Goal: Information Seeking & Learning: Learn about a topic

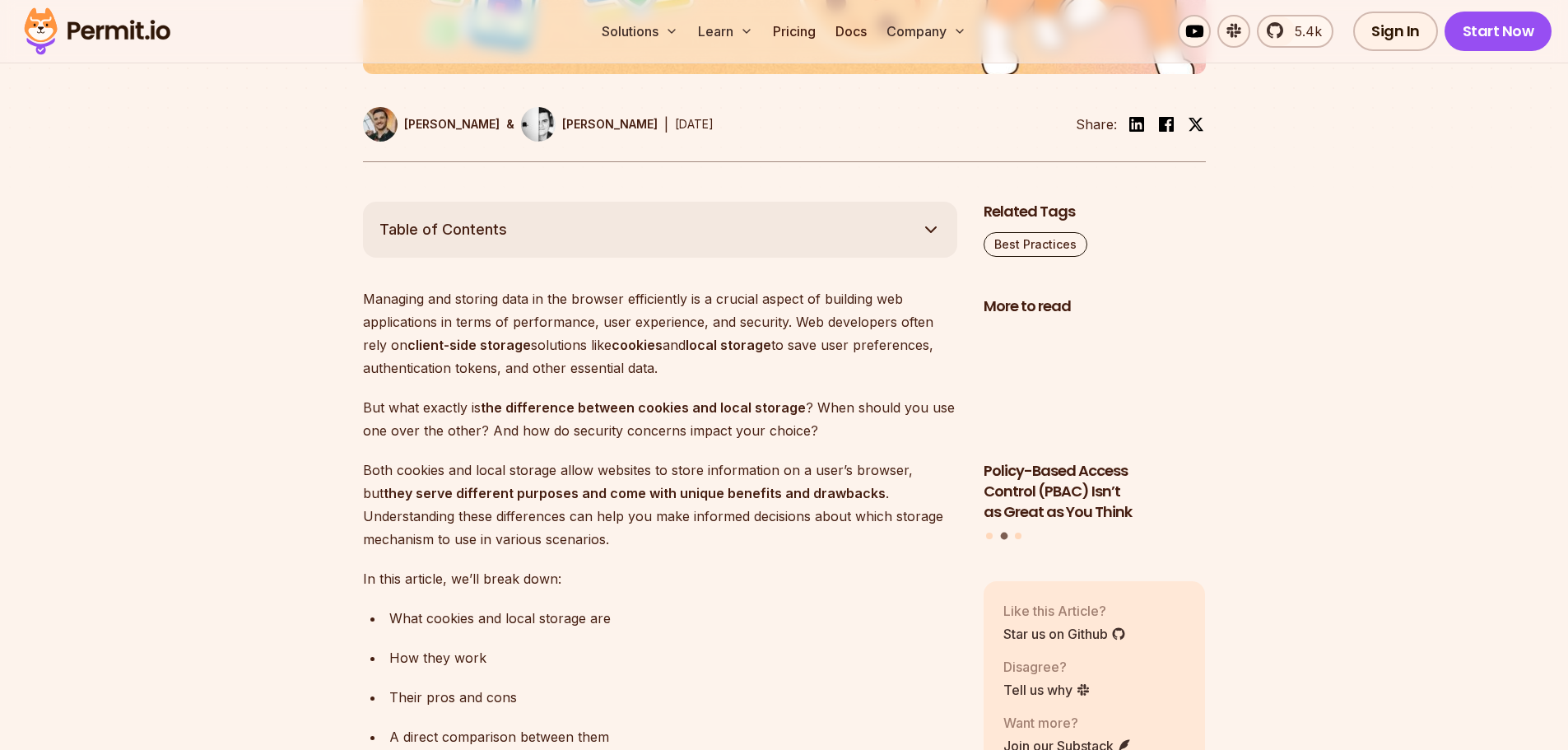
scroll to position [824, 0]
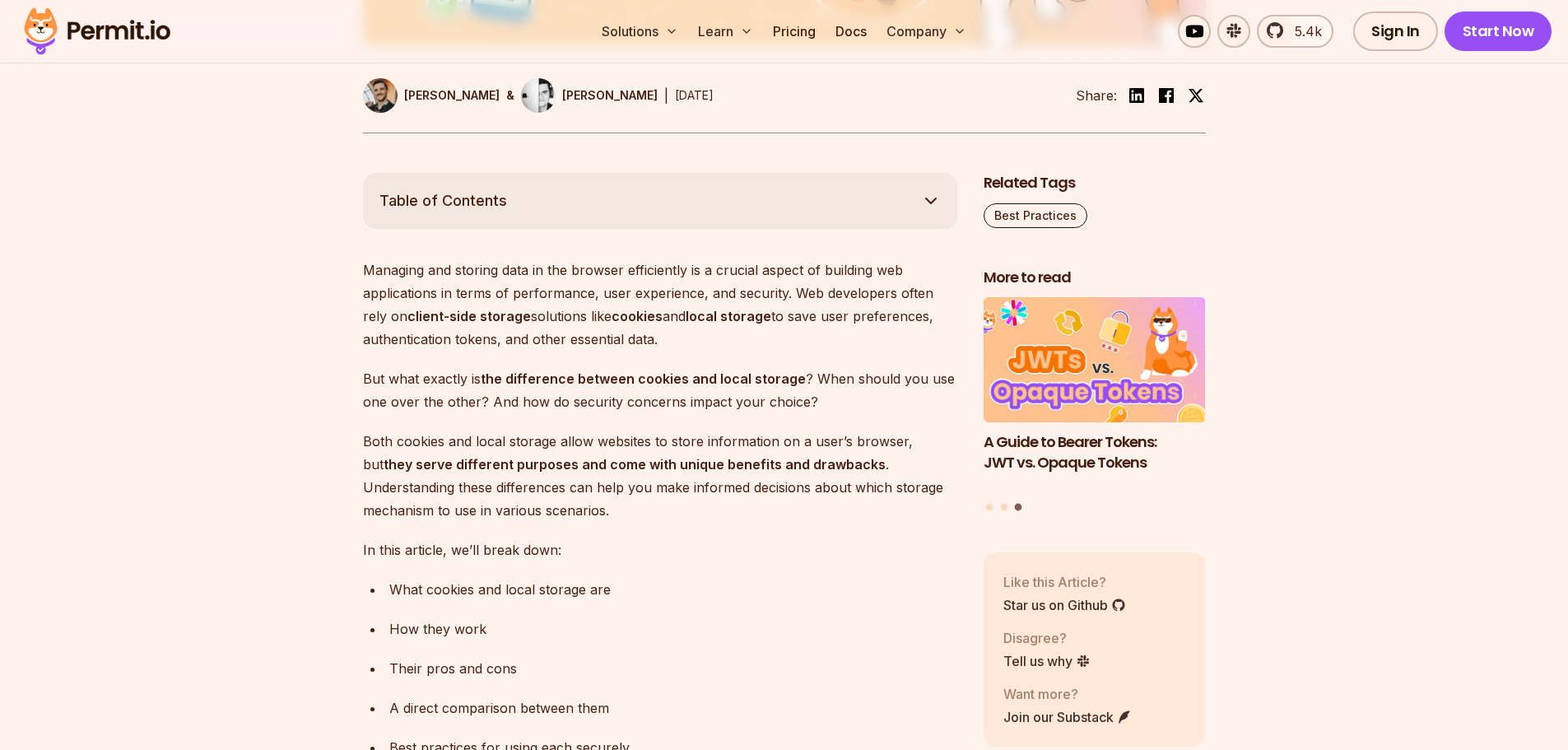
drag, startPoint x: 536, startPoint y: 312, endPoint x: 737, endPoint y: 341, distance: 203.1
click at [737, 341] on p "Managing and storing data in the browser efficiently is a crucial aspect of bui…" at bounding box center [660, 305] width 594 height 93
click at [732, 350] on p "Managing and storing data in the browser efficiently is a crucial aspect of bui…" at bounding box center [660, 305] width 594 height 93
drag, startPoint x: 695, startPoint y: 349, endPoint x: 507, endPoint y: 345, distance: 188.0
click at [507, 345] on p "Managing and storing data in the browser efficiently is a crucial aspect of bui…" at bounding box center [660, 305] width 594 height 93
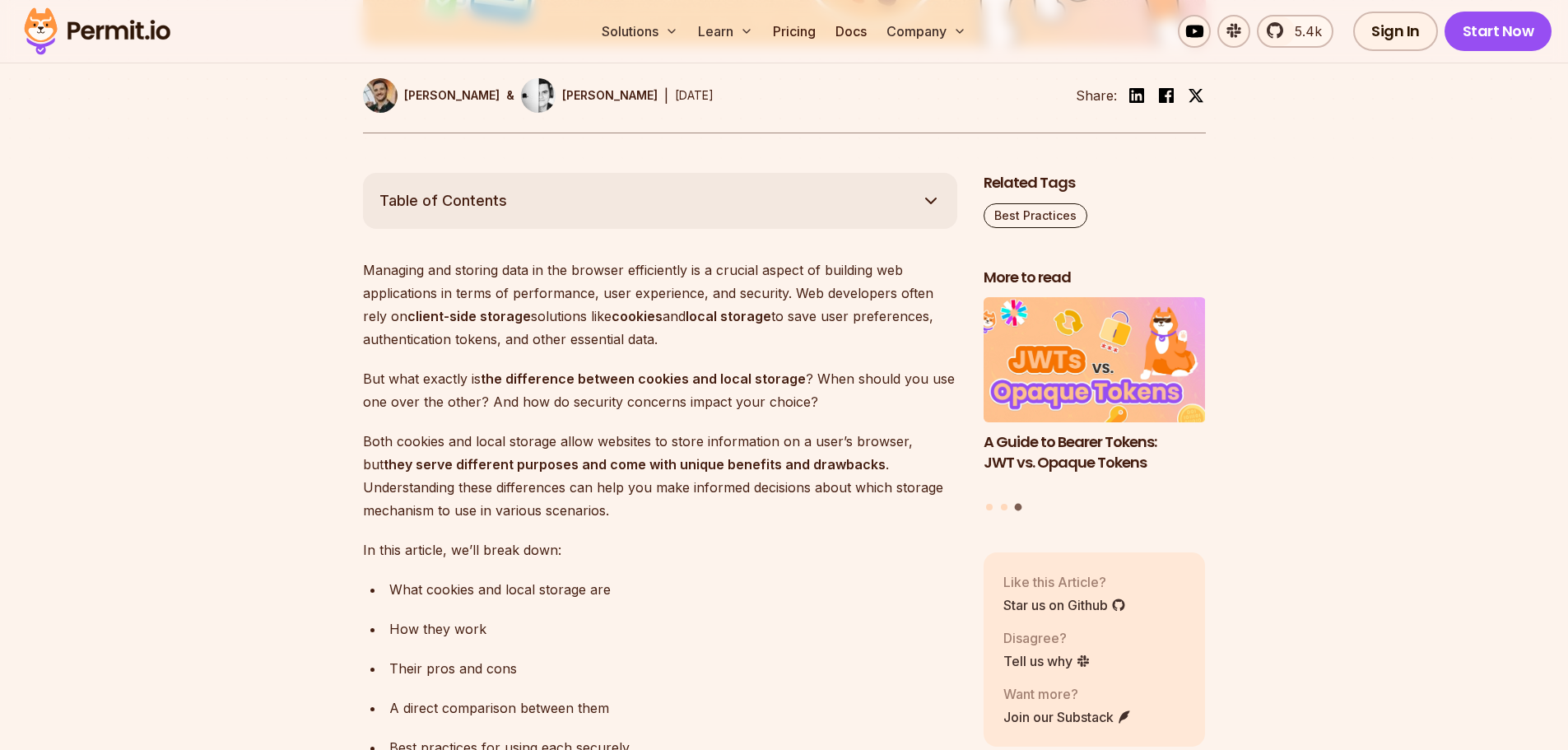
click at [482, 389] on p "But what exactly is the difference between cookies and local storage ? When sho…" at bounding box center [660, 390] width 594 height 46
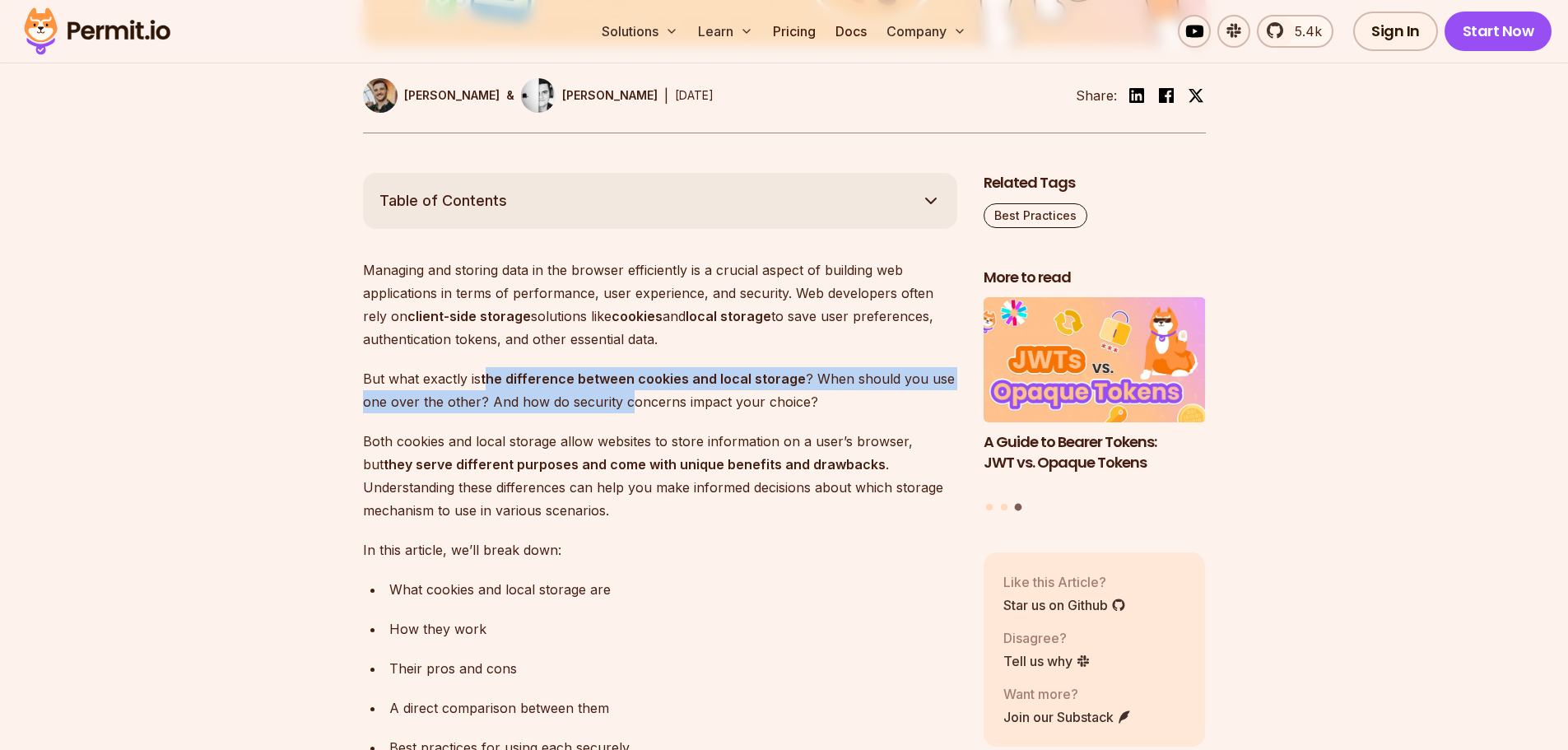
drag, startPoint x: 491, startPoint y: 380, endPoint x: 625, endPoint y: 397, distance: 135.1
click at [625, 397] on p "But what exactly is the difference between cookies and local storage ? When sho…" at bounding box center [660, 390] width 594 height 46
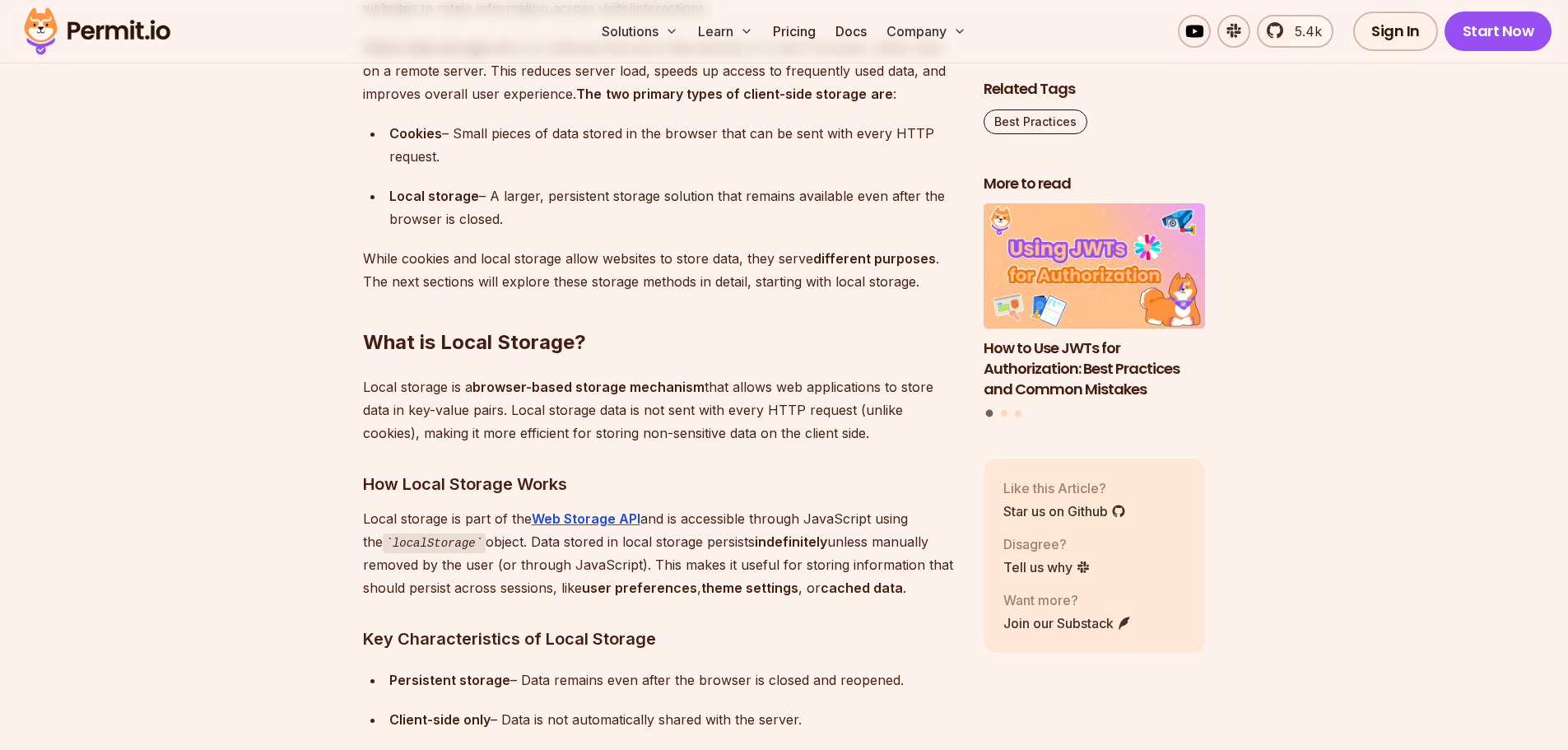
scroll to position [2305, 0]
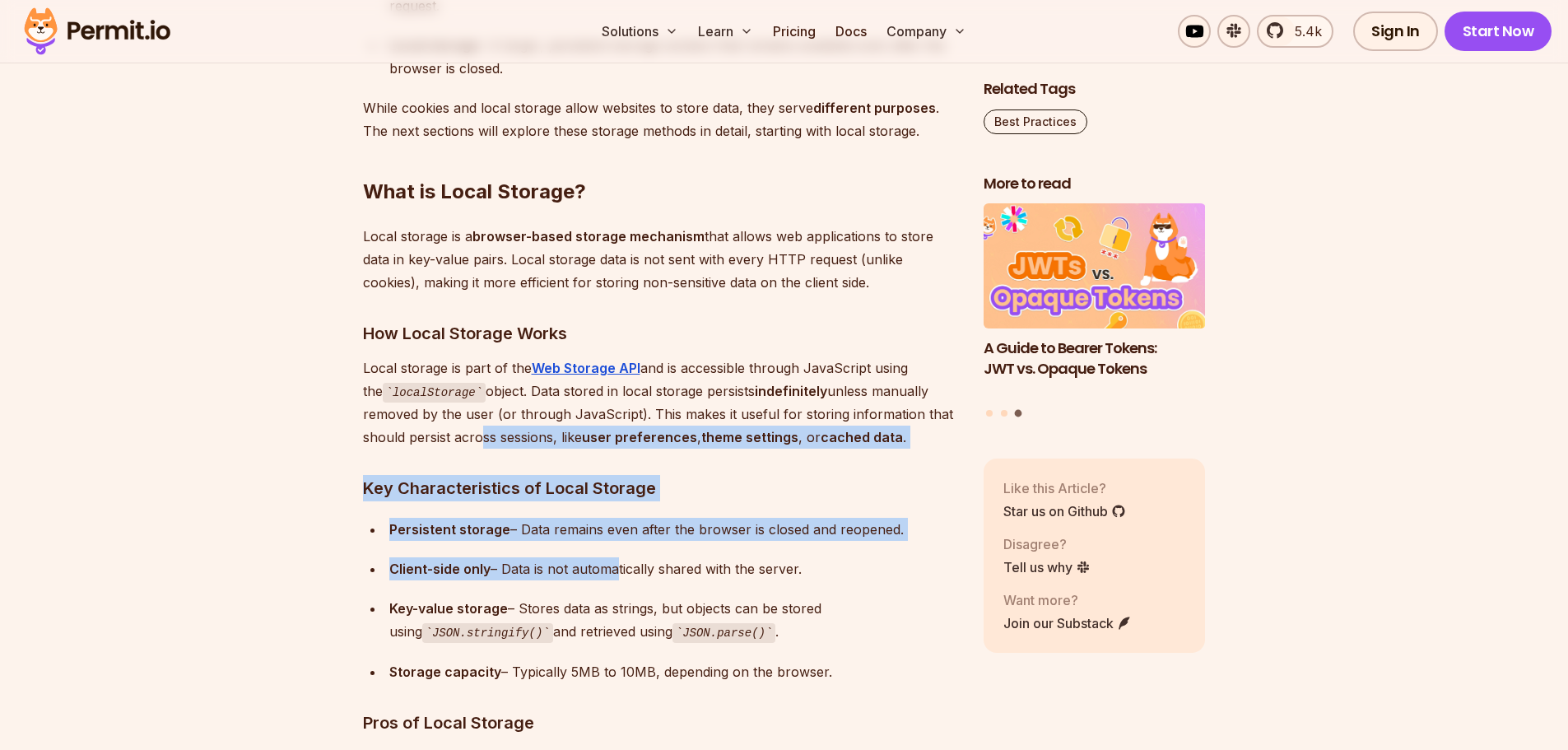
drag, startPoint x: 475, startPoint y: 439, endPoint x: 611, endPoint y: 576, distance: 193.0
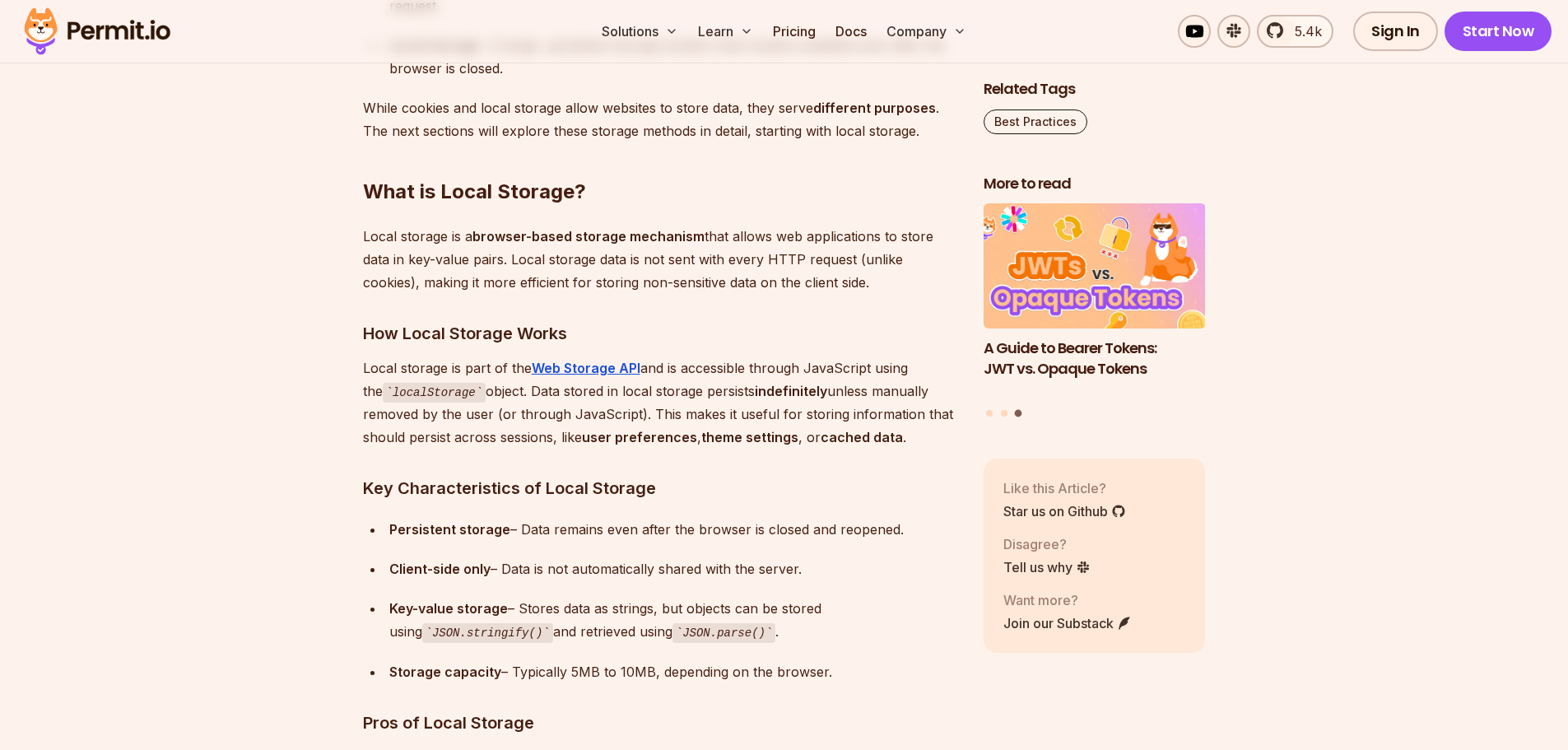
click at [598, 600] on div "Key-value storage – Stores data as strings, but objects can be stored using JSO…" at bounding box center [673, 620] width 568 height 47
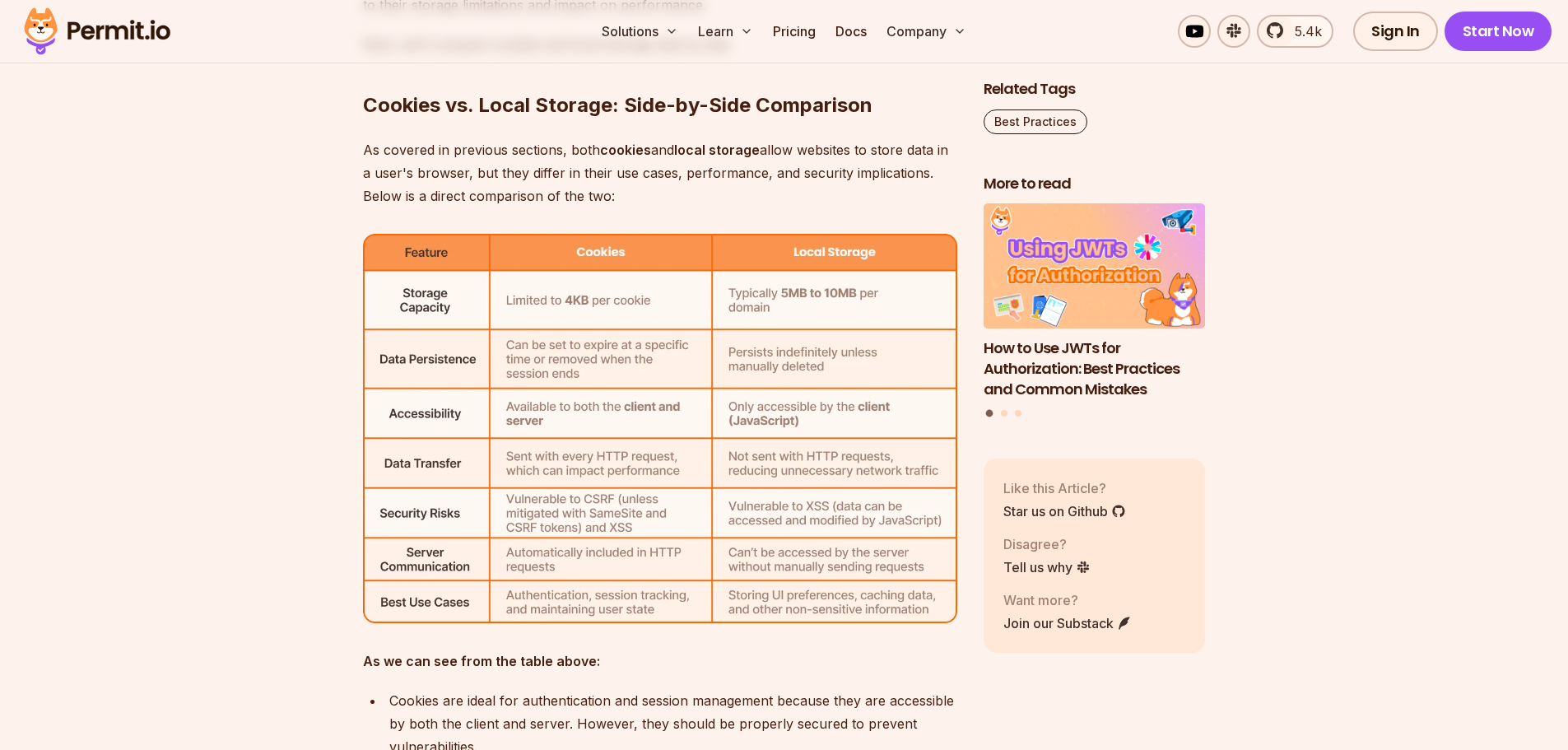
scroll to position [5681, 0]
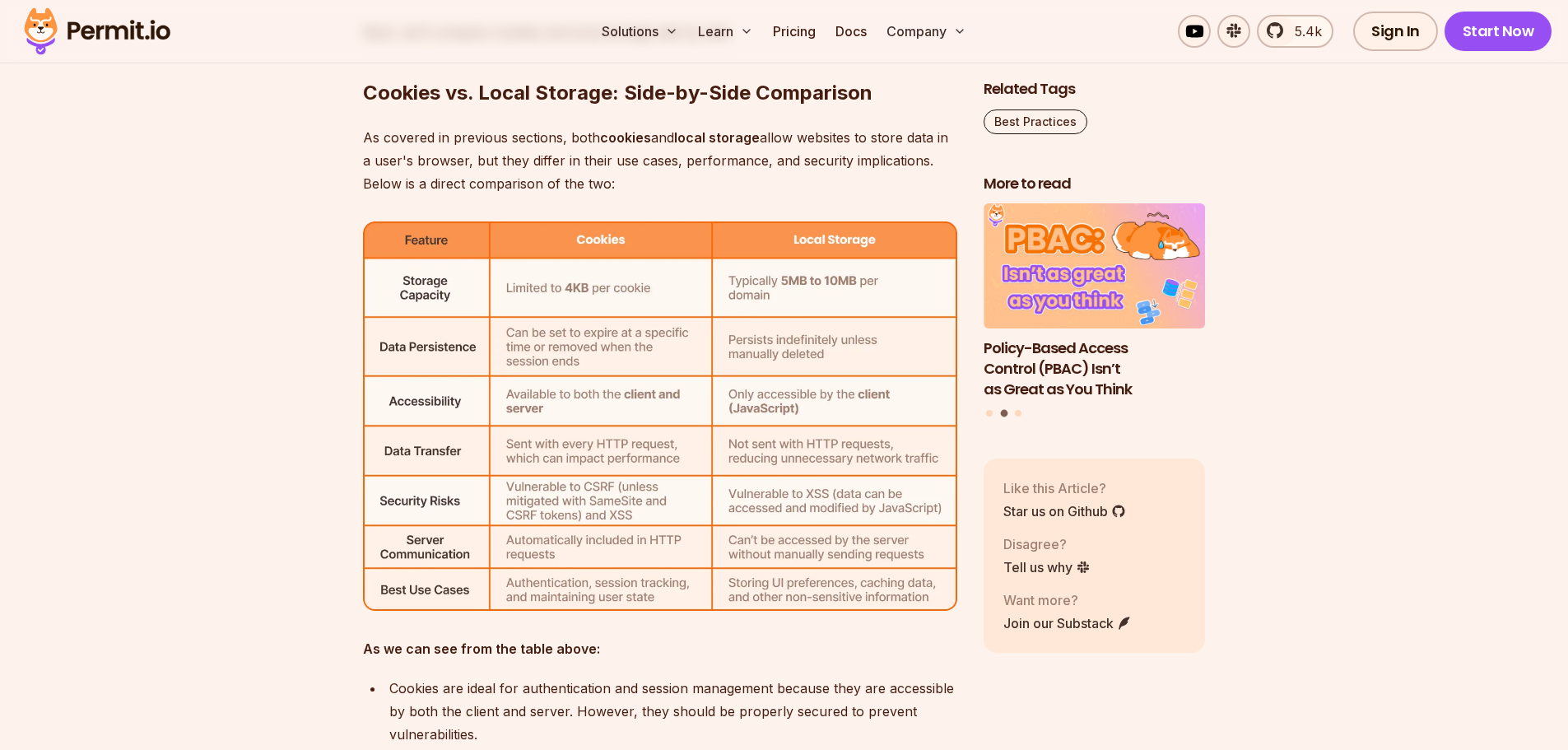
drag, startPoint x: 312, startPoint y: 217, endPoint x: 183, endPoint y: 281, distance: 144.0
click at [183, 281] on section "Table of Contents Managing and storing data in the browser efficiently is a cru…" at bounding box center [784, 185] width 1568 height 9739
drag, startPoint x: 240, startPoint y: 331, endPoint x: 326, endPoint y: 343, distance: 86.8
click at [326, 343] on section "Table of Contents Managing and storing data in the browser efficiently is a cru…" at bounding box center [784, 185] width 1568 height 9739
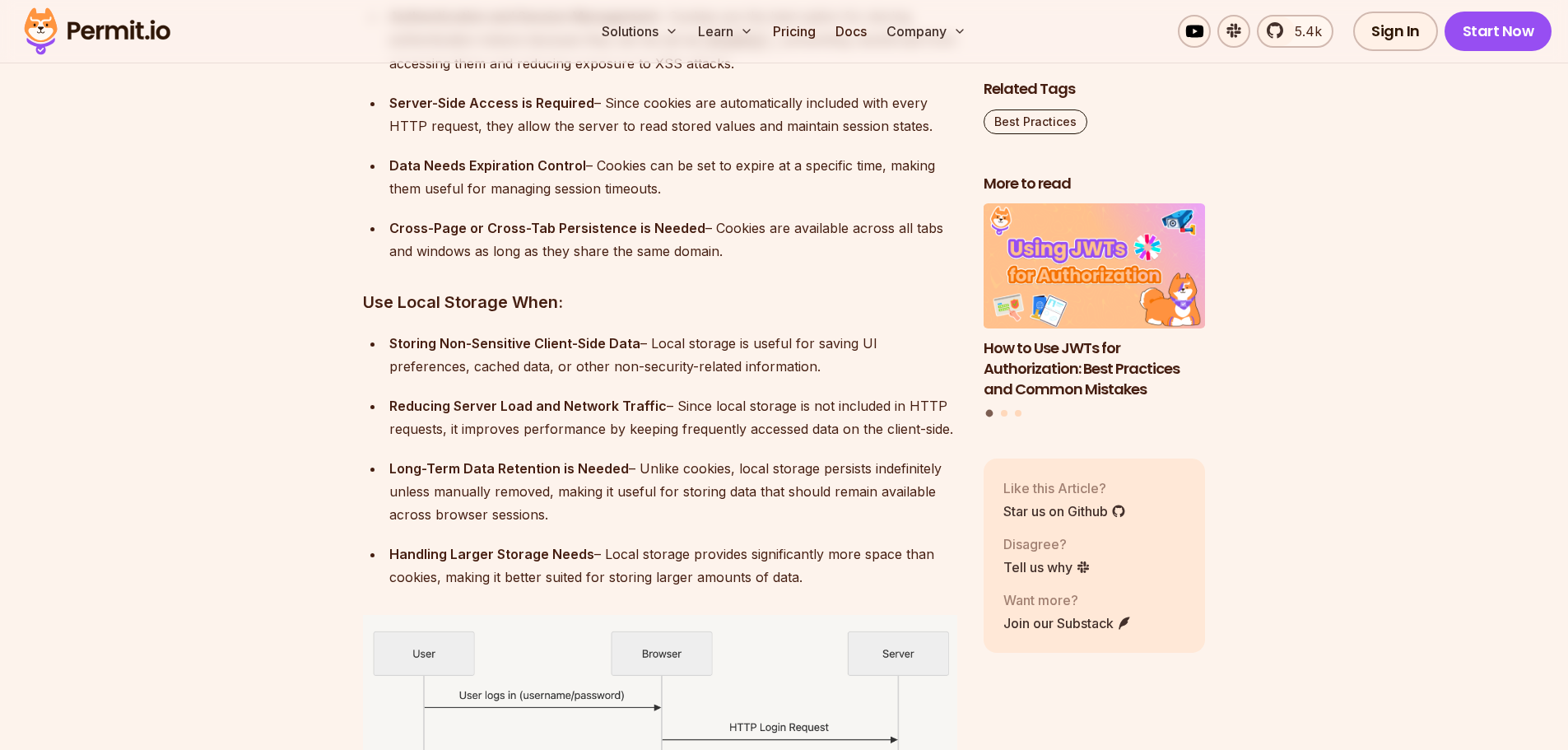
scroll to position [6916, 0]
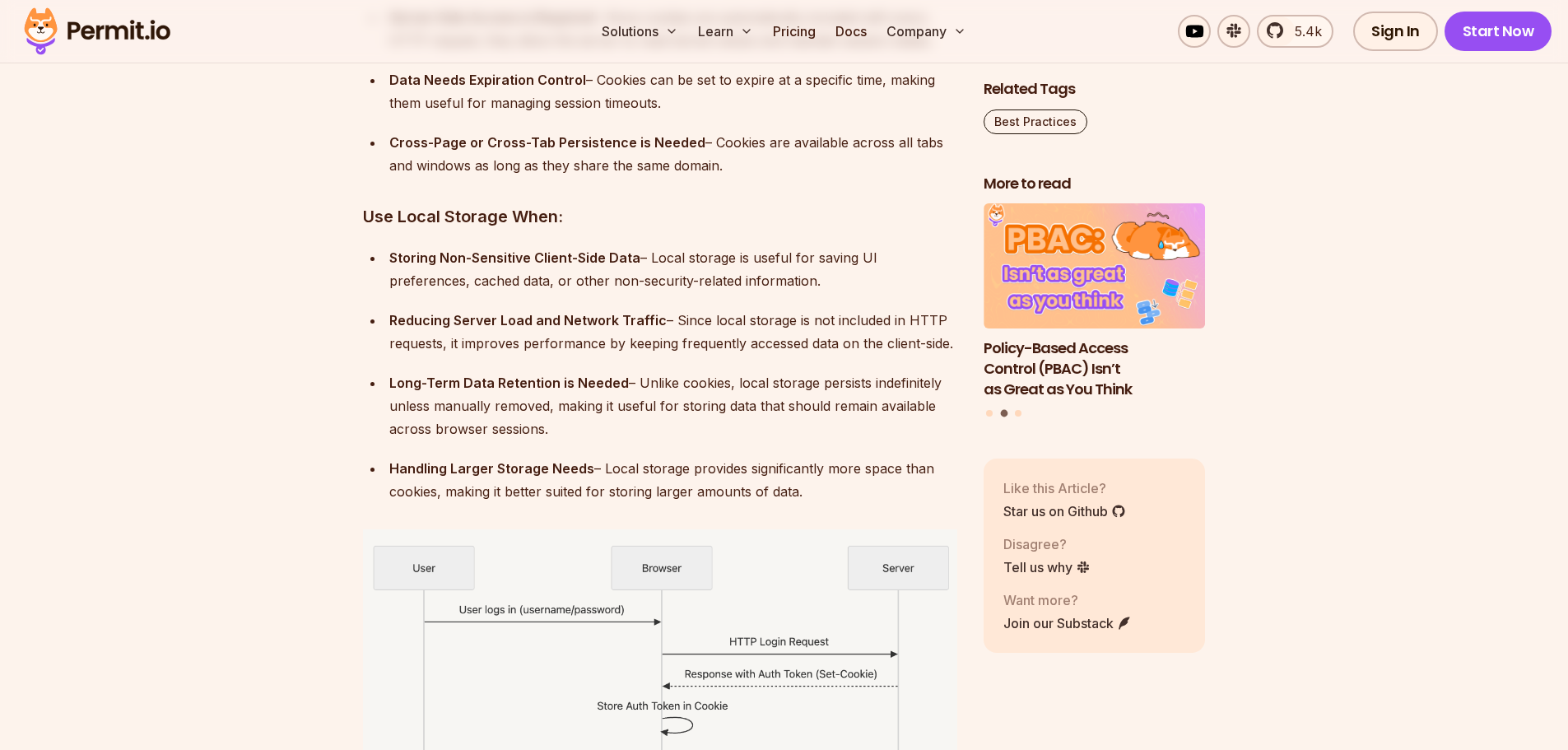
drag, startPoint x: 641, startPoint y: 431, endPoint x: 392, endPoint y: 305, distance: 279.1
click at [363, 253] on ul "Storing Non-Sensitive Client-Side Data – Local storage is useful for saving UI …" at bounding box center [660, 375] width 594 height 257
click at [509, 393] on div "Long-Term Data Retention is Needed – Unlike cookies, local storage persists ind…" at bounding box center [673, 406] width 568 height 69
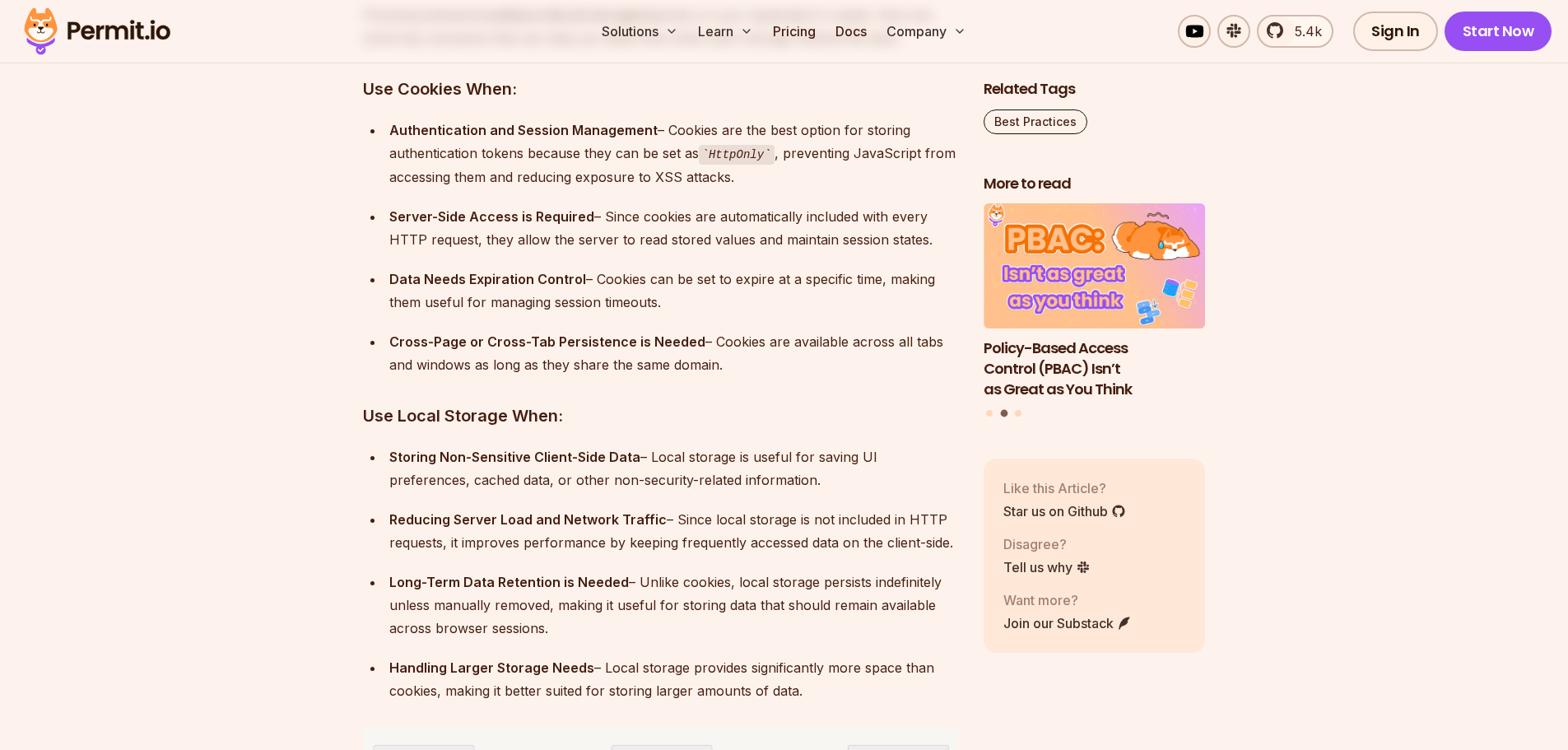
scroll to position [6669, 0]
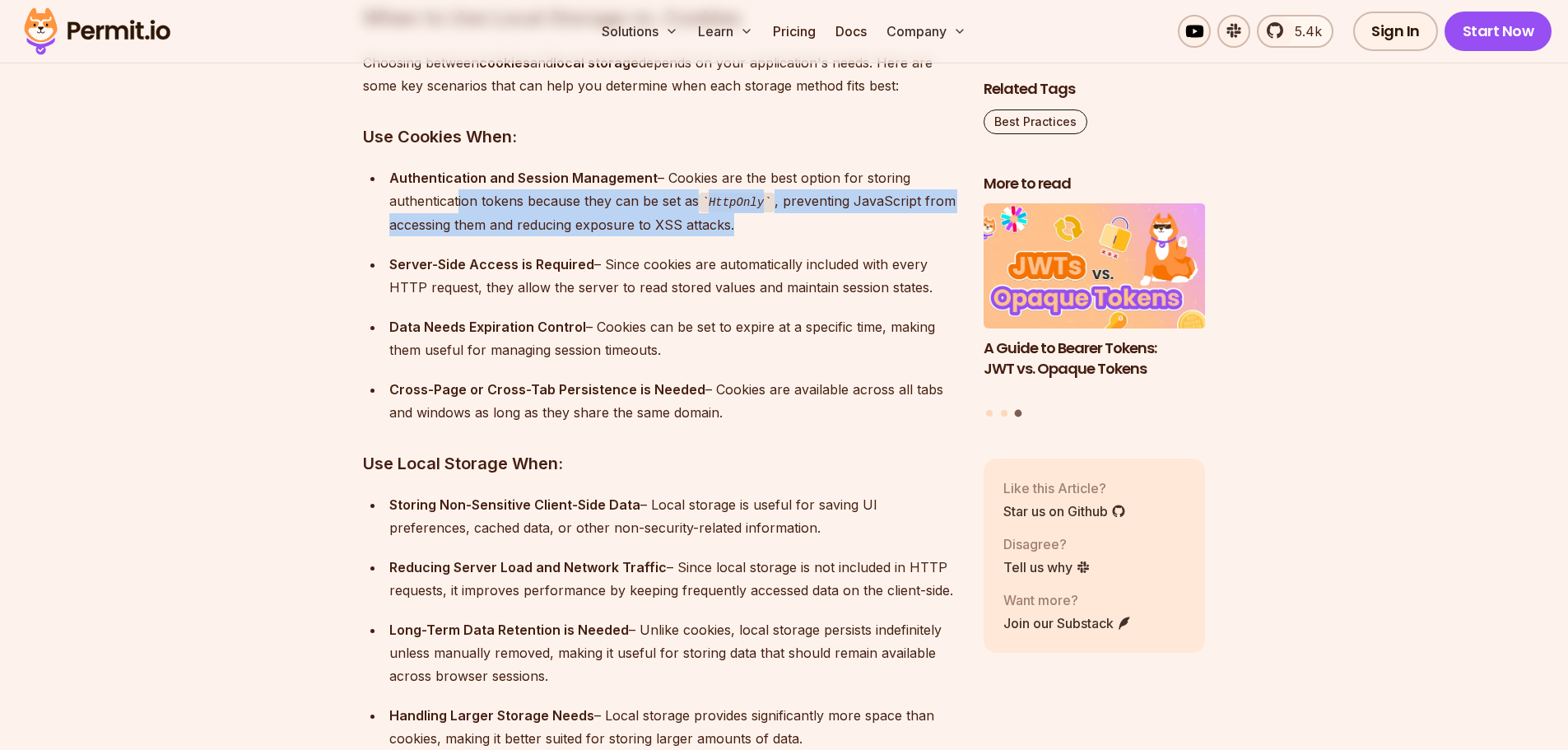
drag, startPoint x: 454, startPoint y: 196, endPoint x: 557, endPoint y: 238, distance: 111.2
click at [557, 238] on ul "Authentication and Session Management – Cookies are the best option for storing…" at bounding box center [660, 295] width 594 height 258
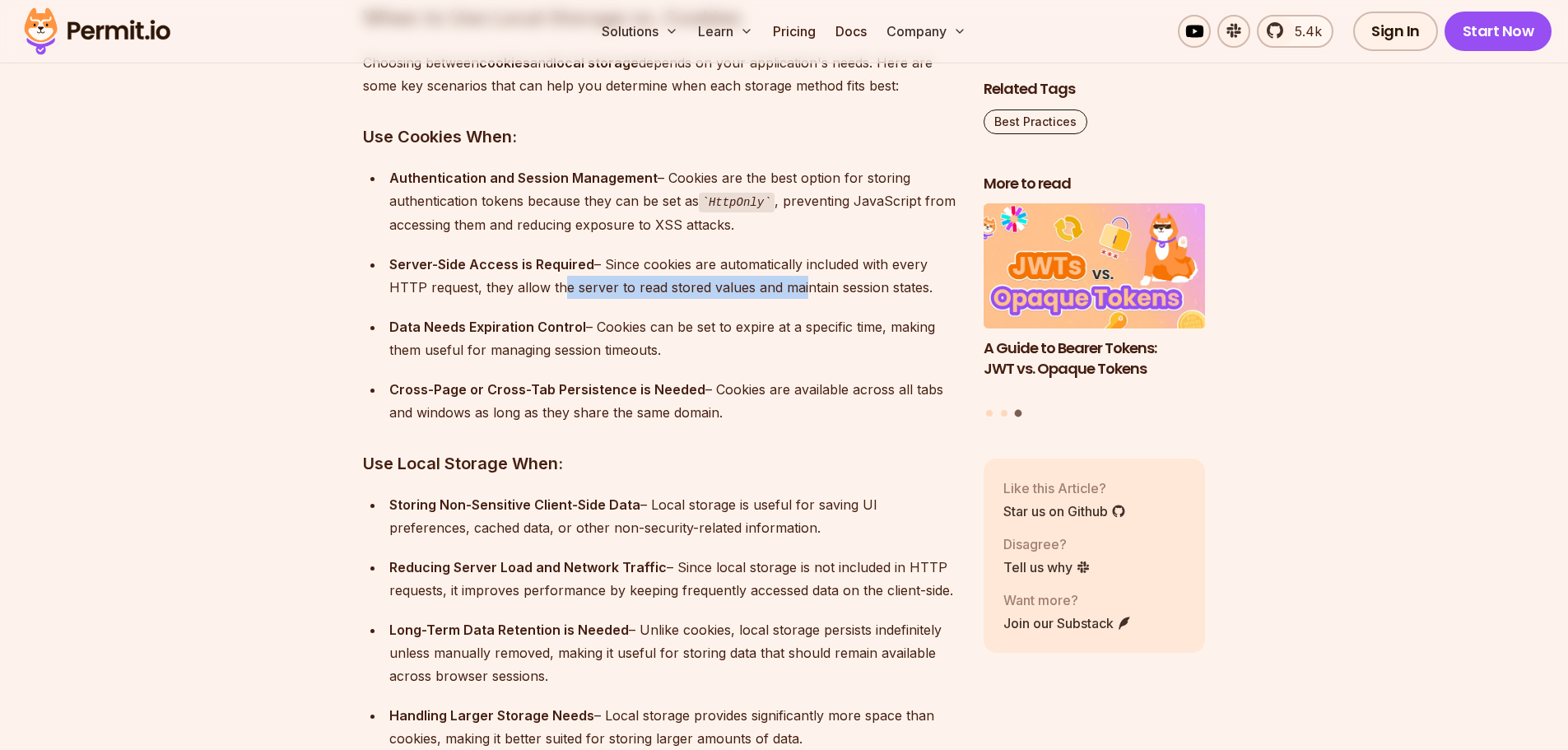
drag, startPoint x: 557, startPoint y: 281, endPoint x: 795, endPoint y: 295, distance: 238.4
click at [795, 295] on div "Server-Side Access is Required – Since cookies are automatically included with …" at bounding box center [673, 276] width 568 height 46
click at [563, 303] on ul "Authentication and Session Management – Cookies are the best option for storing…" at bounding box center [660, 295] width 594 height 258
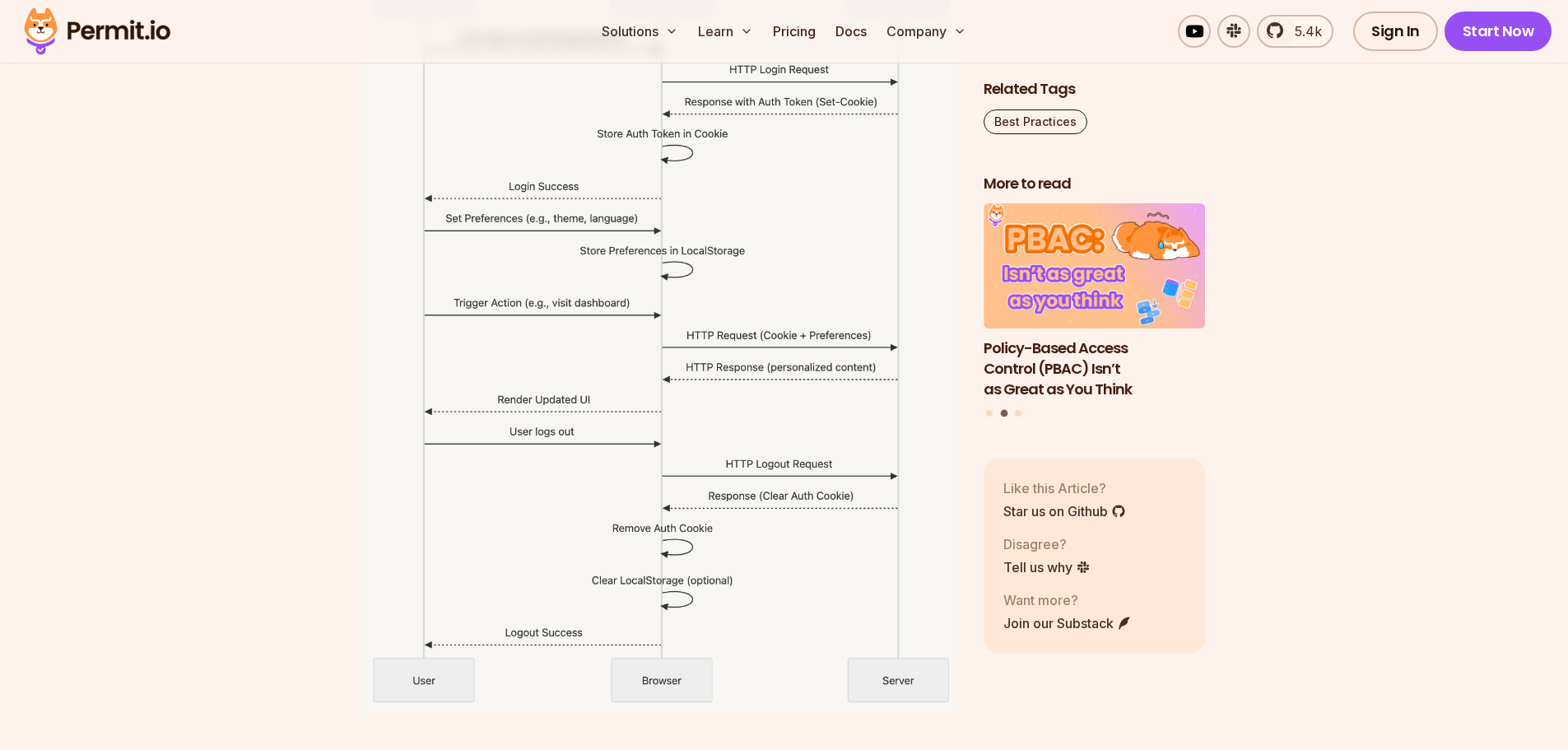
scroll to position [7245, 0]
